Goal: Task Accomplishment & Management: Complete application form

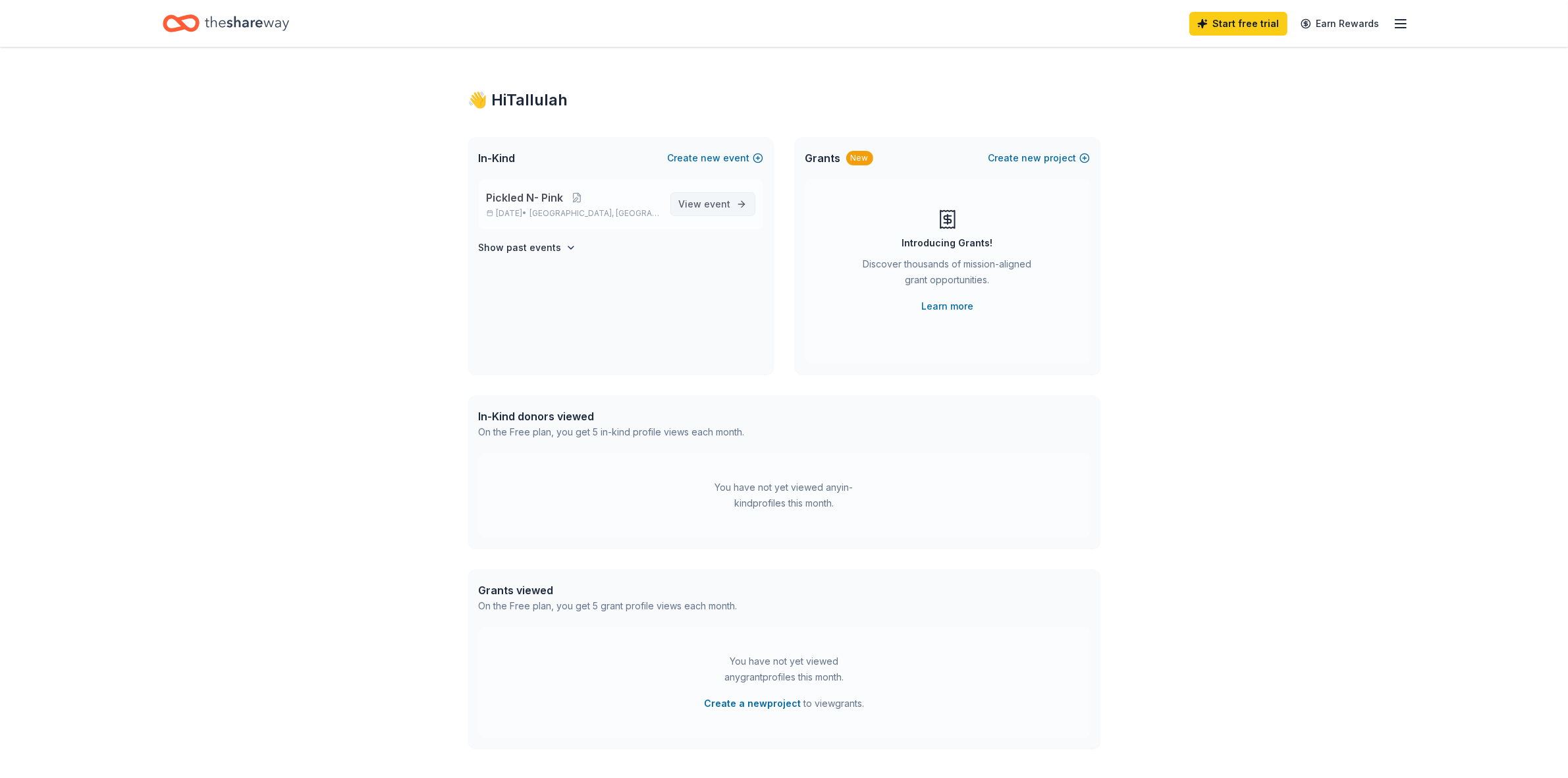
click at [679, 197] on link "View event" at bounding box center [714, 204] width 85 height 24
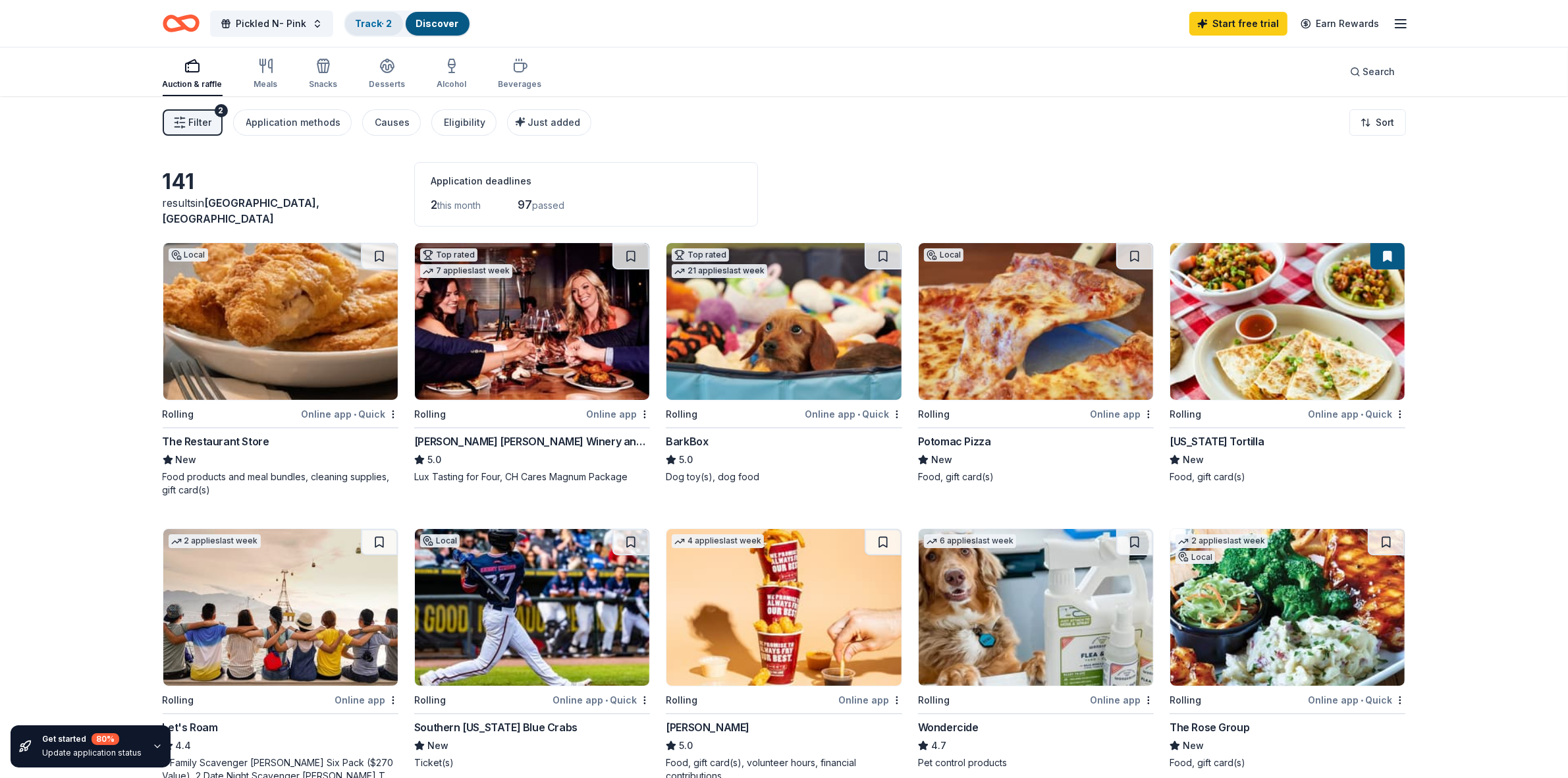
click at [365, 24] on link "Track · 2" at bounding box center [374, 23] width 37 height 11
click at [289, 24] on span "Pickled N- Pink" at bounding box center [272, 24] width 70 height 16
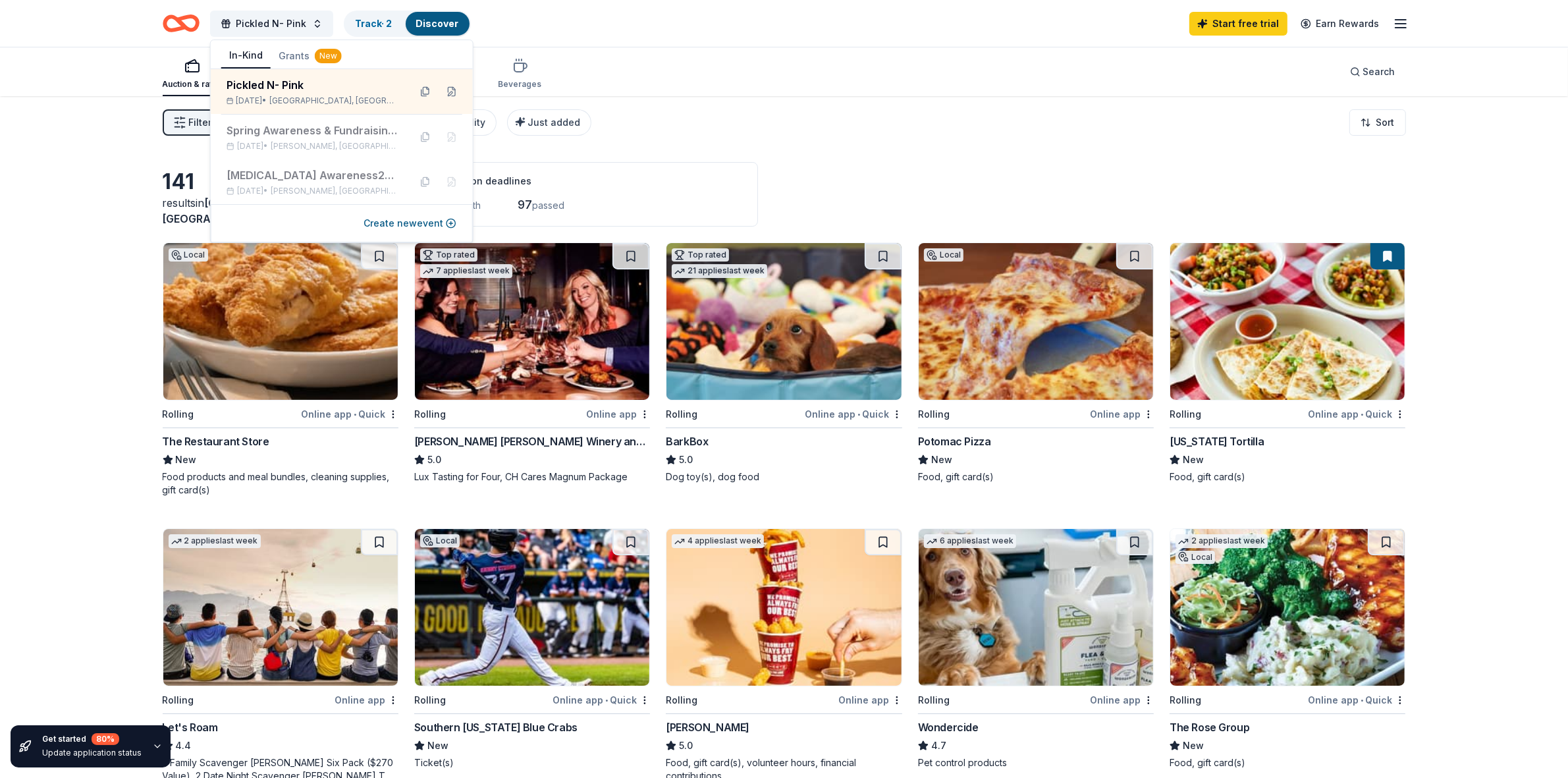
click at [851, 107] on div "Filter 2 Application methods Causes Eligibility Just added Sort" at bounding box center [784, 122] width 1349 height 53
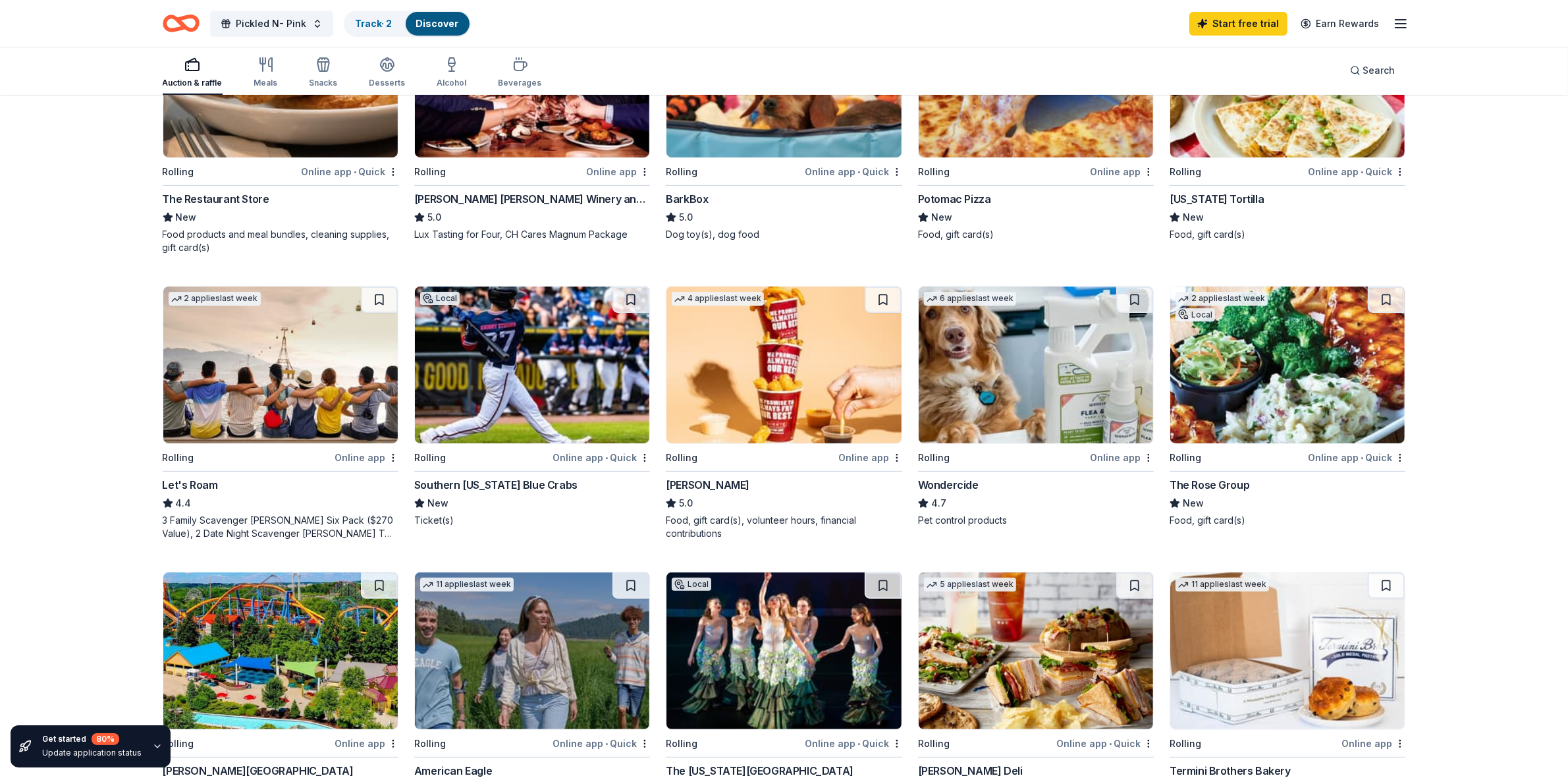
scroll to position [257, 0]
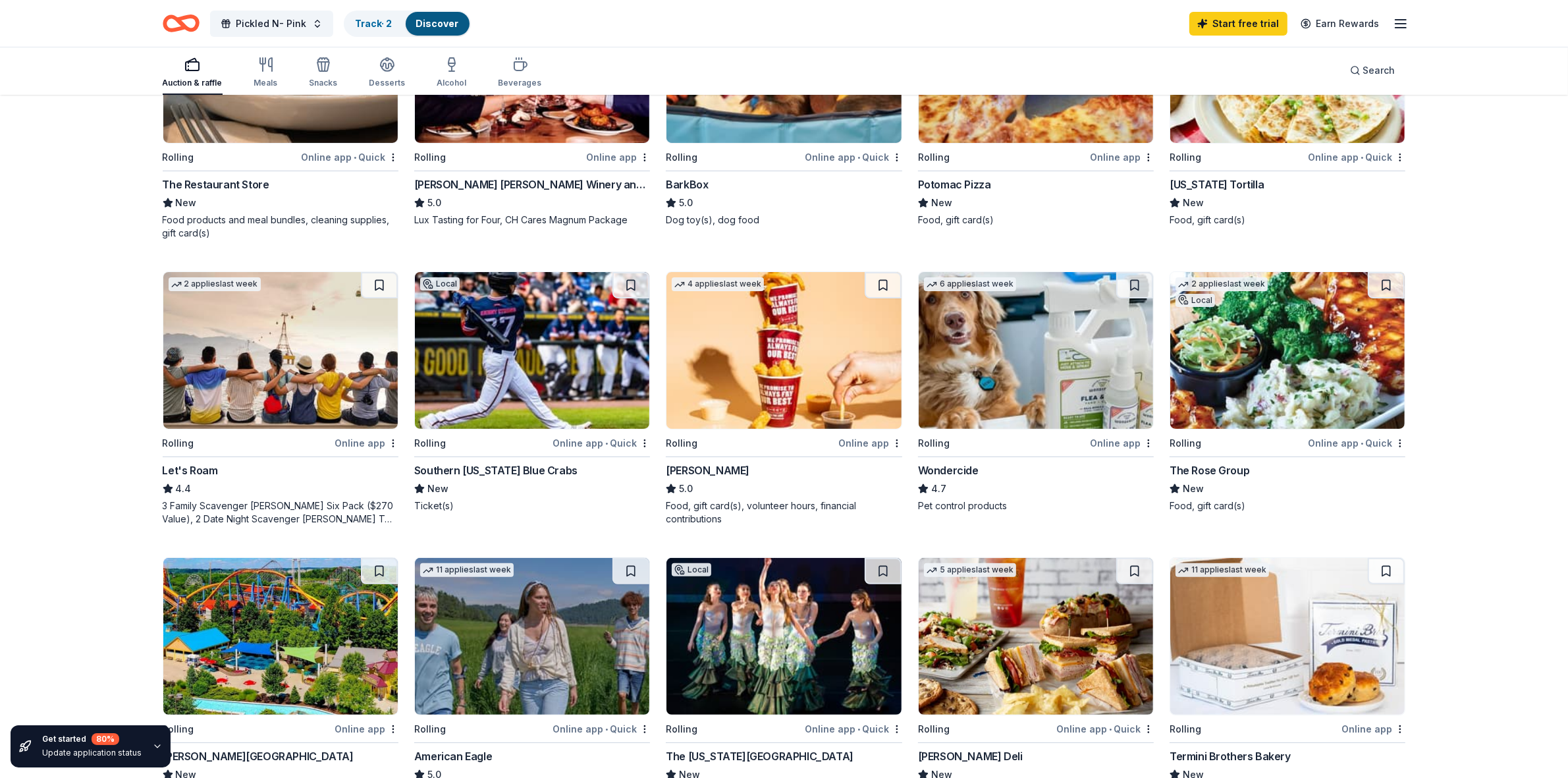
click at [690, 471] on div "[PERSON_NAME]" at bounding box center [708, 471] width 83 height 16
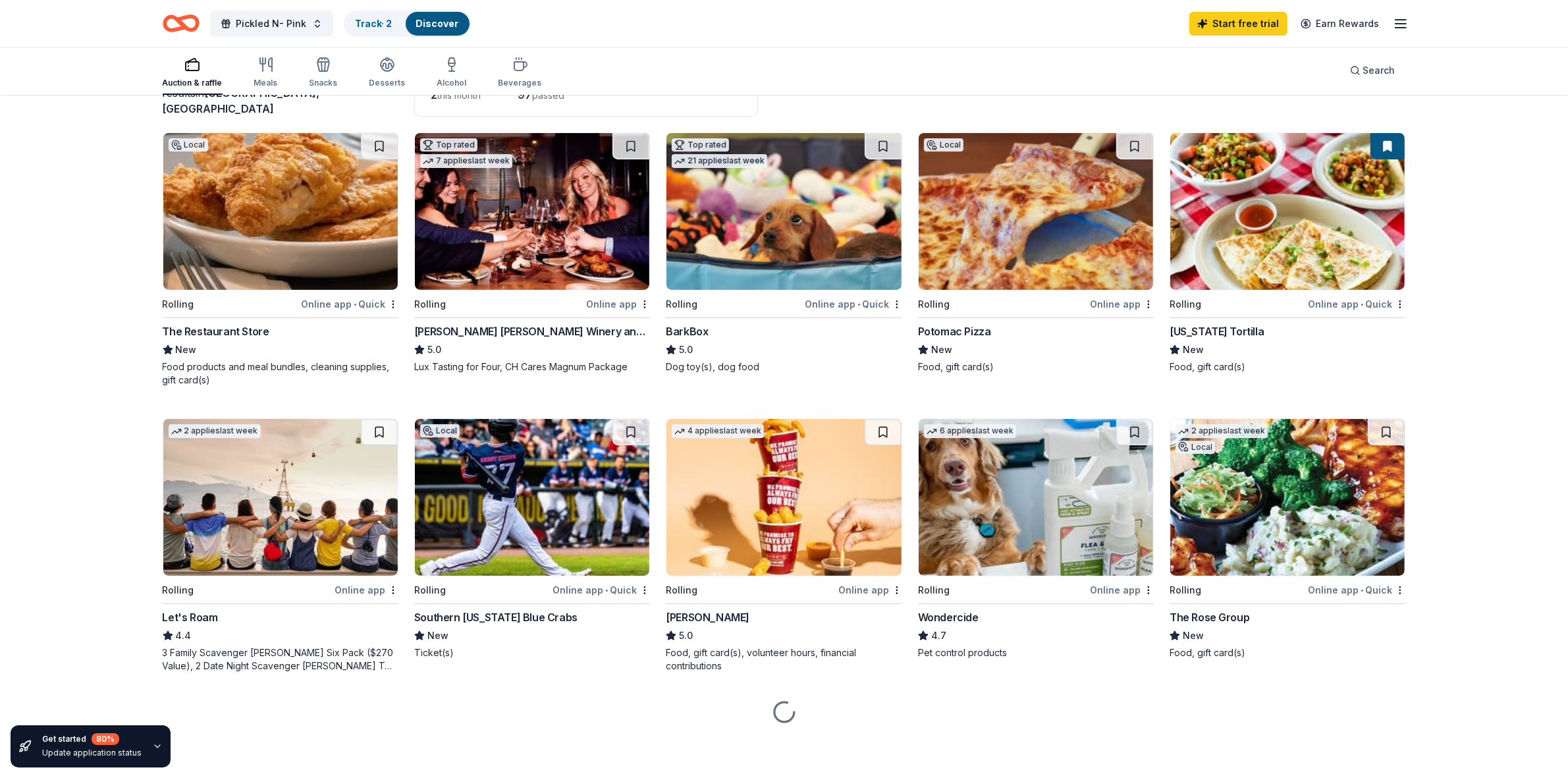
scroll to position [110, 0]
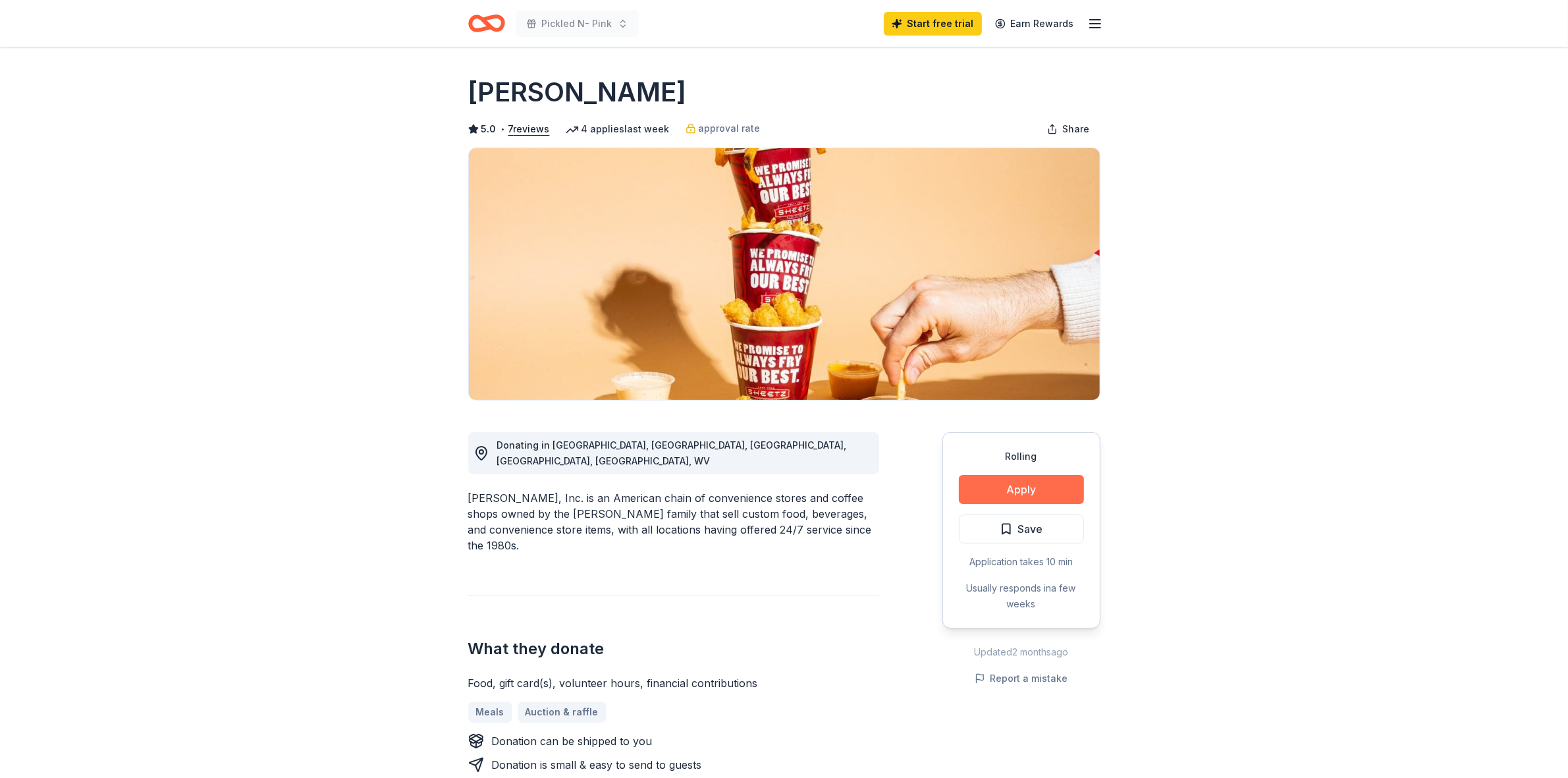
click at [1018, 482] on button "Apply" at bounding box center [1022, 489] width 125 height 29
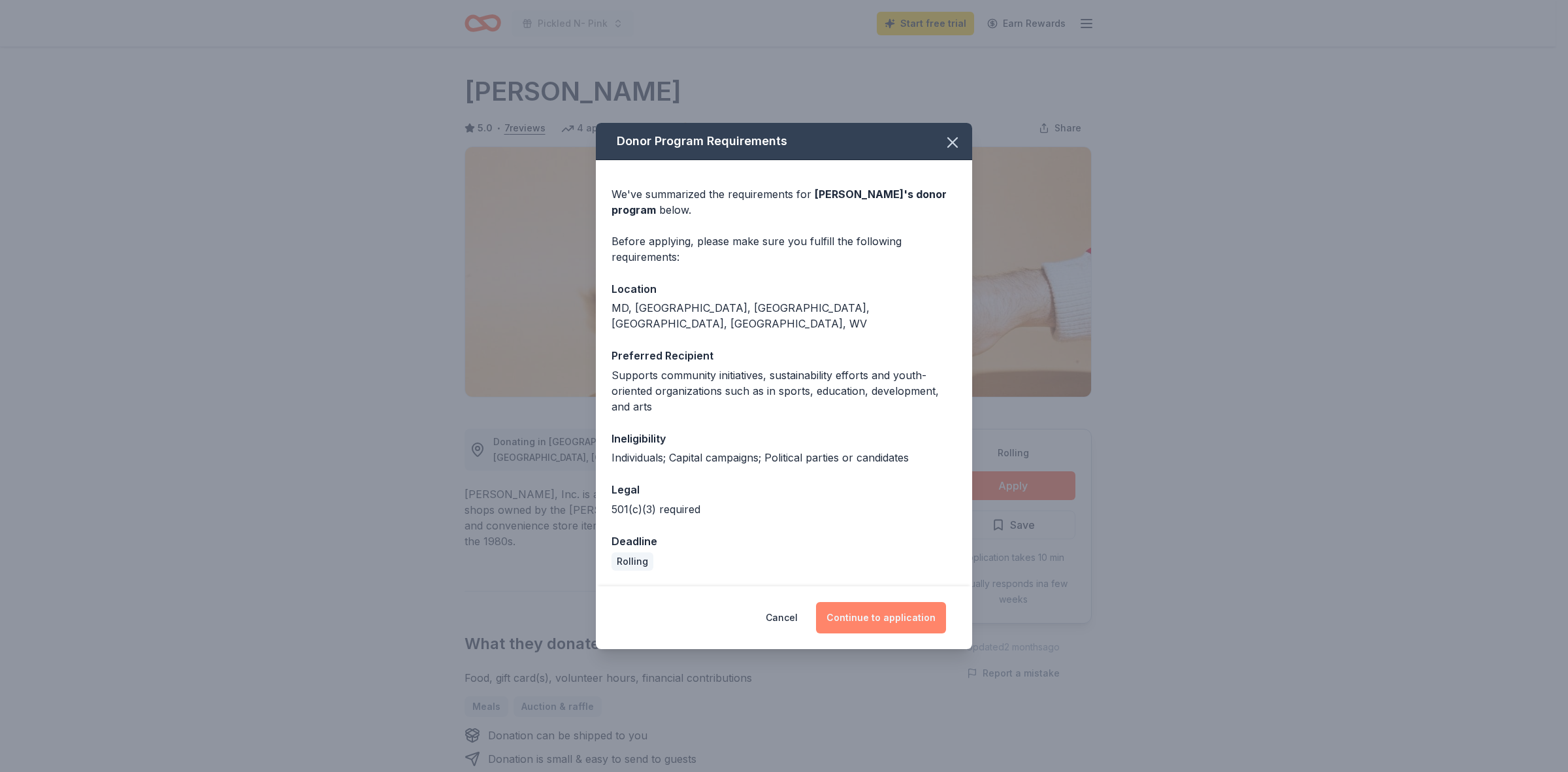
click at [912, 617] on button "Continue to application" at bounding box center [881, 618] width 130 height 31
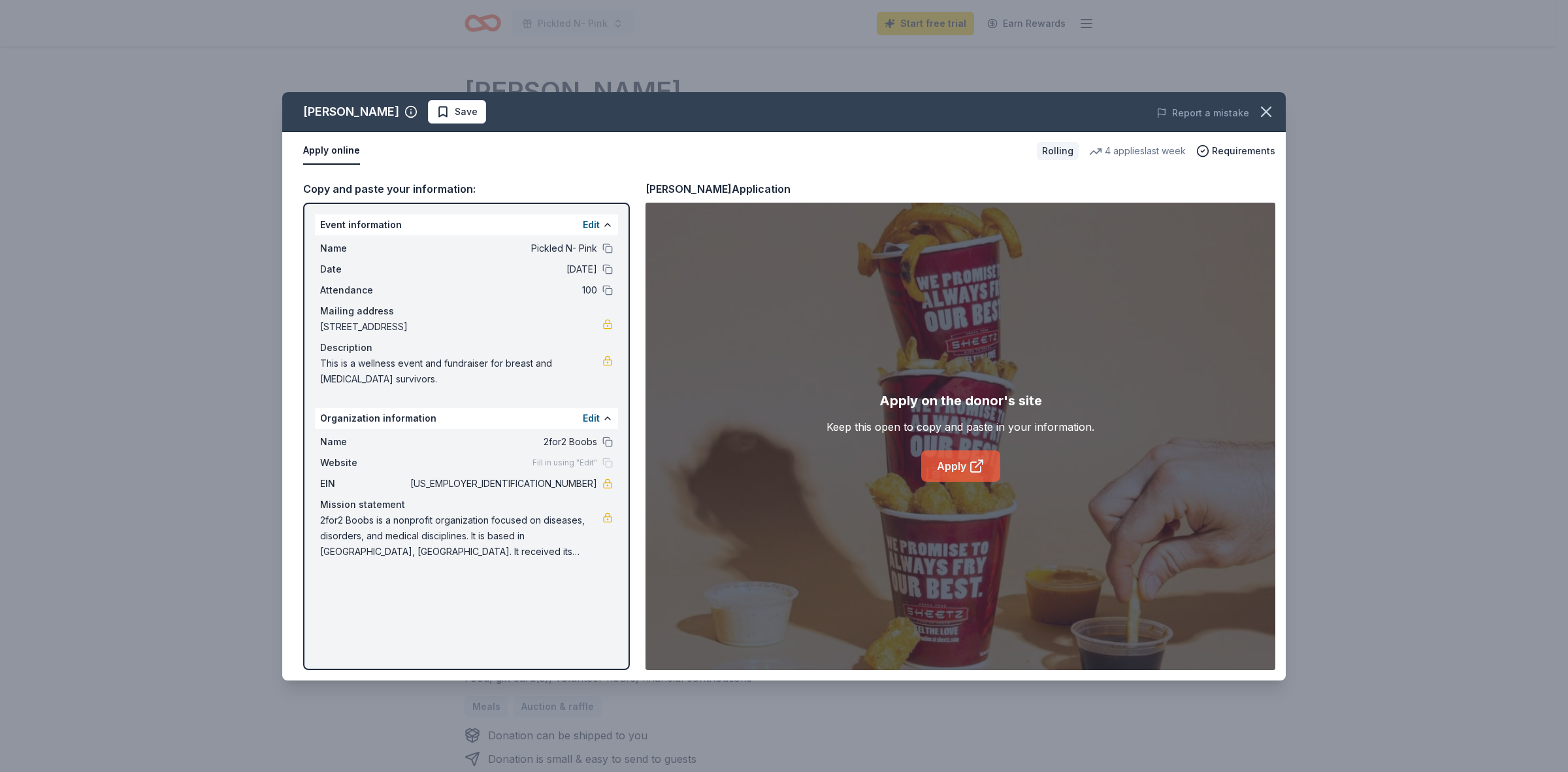
click at [946, 468] on link "Apply" at bounding box center [960, 466] width 79 height 31
